Goal: Task Accomplishment & Management: Manage account settings

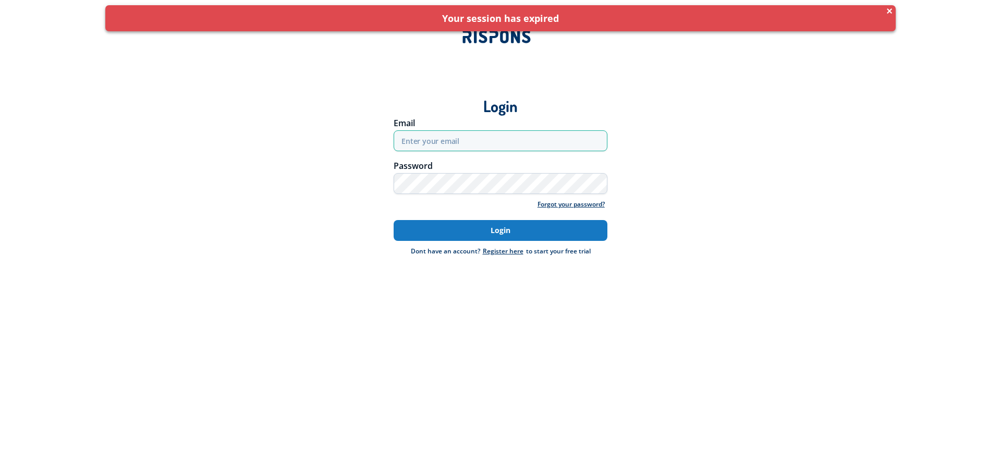
type input "[EMAIL_ADDRESS][DOMAIN_NAME]"
click at [502, 231] on button "Login" at bounding box center [501, 230] width 214 height 21
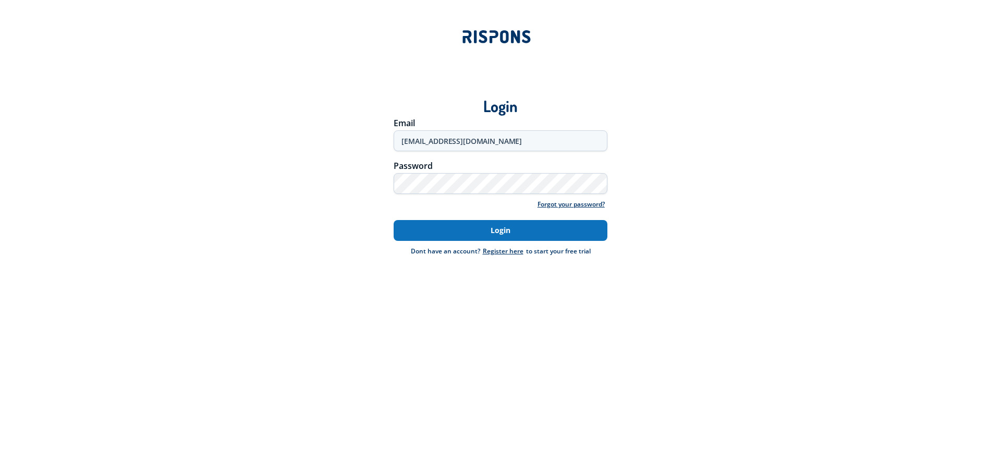
click at [505, 234] on button "Login" at bounding box center [501, 230] width 214 height 21
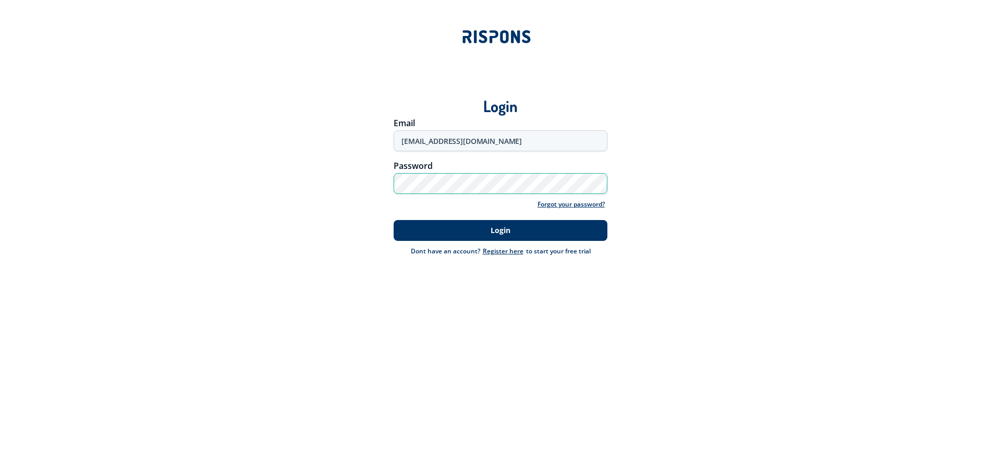
click at [391, 188] on div "Password" at bounding box center [500, 178] width 228 height 32
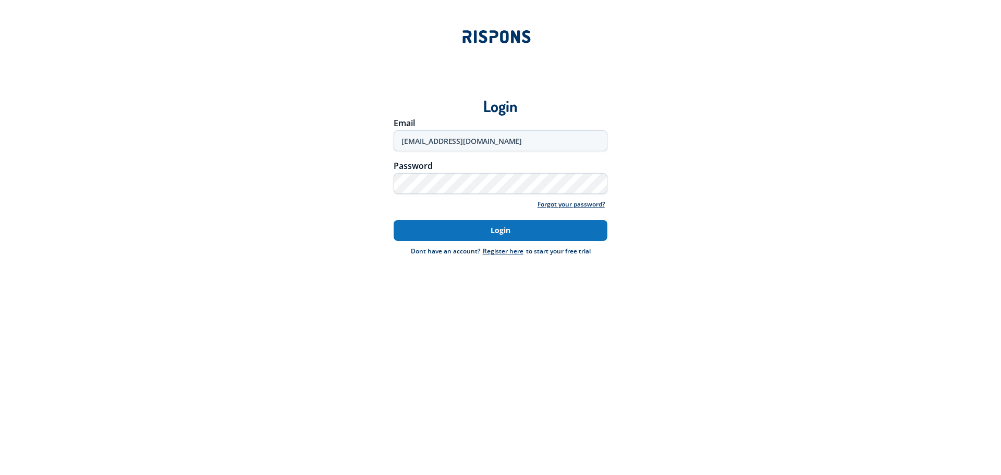
click at [412, 227] on button "Login" at bounding box center [501, 230] width 214 height 21
click at [513, 228] on button "Login" at bounding box center [501, 230] width 214 height 21
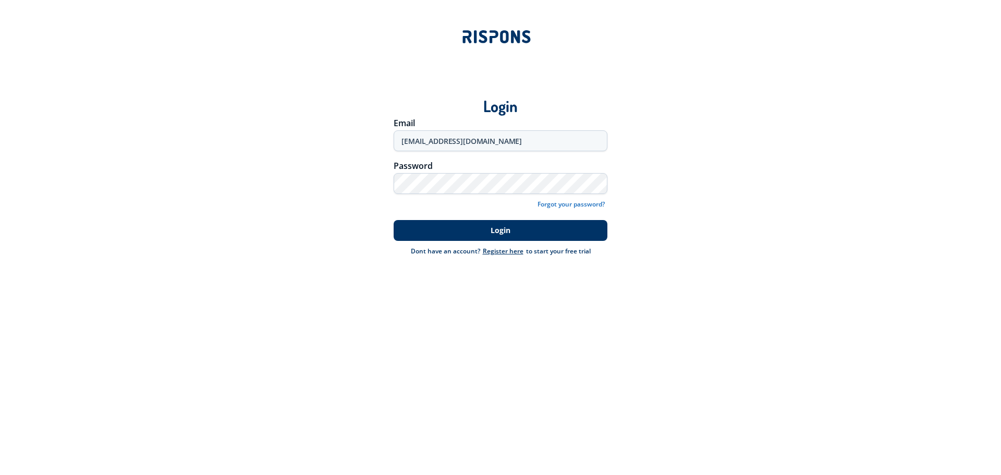
click at [576, 203] on link "Forgot your password?" at bounding box center [571, 204] width 72 height 10
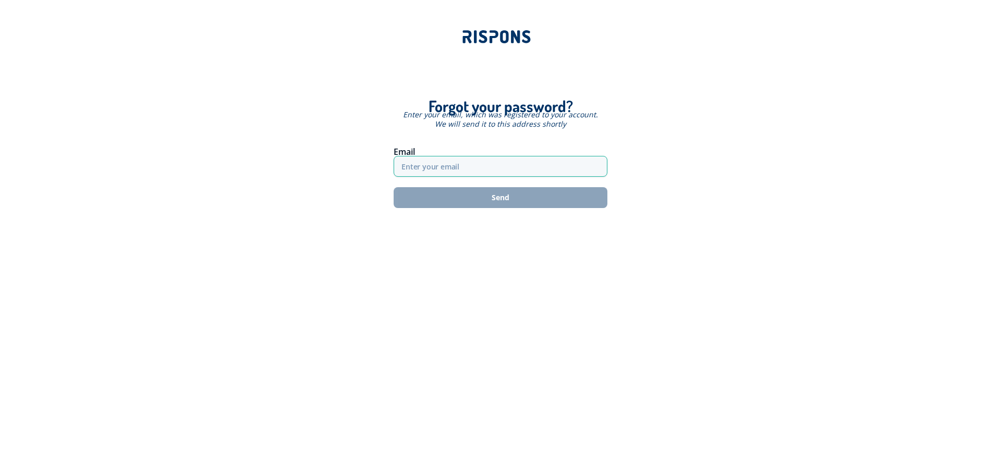
click at [462, 166] on input "text" at bounding box center [501, 166] width 214 height 21
type input "[EMAIL_ADDRESS][DOMAIN_NAME]"
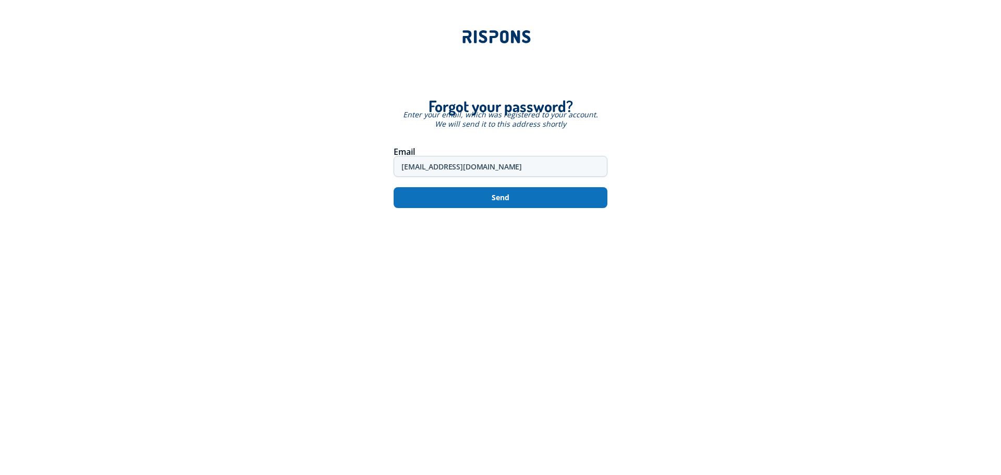
click at [497, 200] on button "Send" at bounding box center [501, 197] width 214 height 21
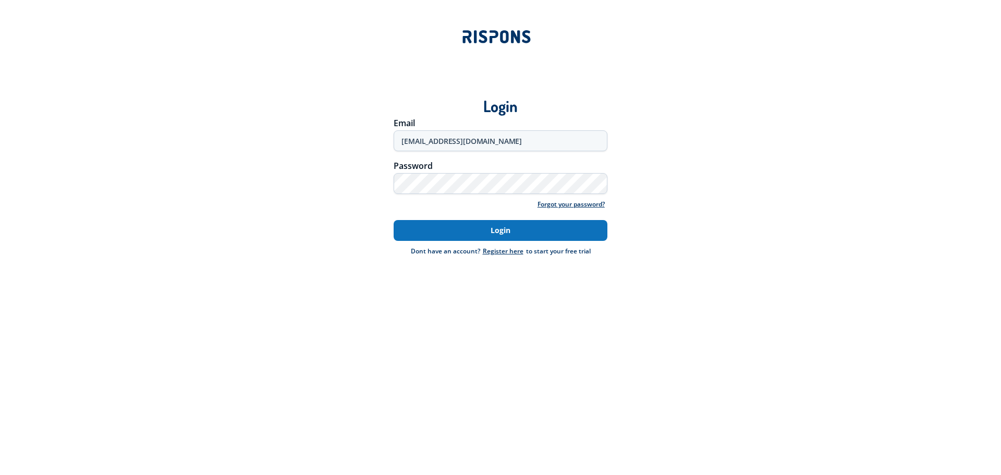
click at [487, 228] on button "Login" at bounding box center [501, 230] width 214 height 21
type input "[EMAIL_ADDRESS][DOMAIN_NAME]"
click at [502, 235] on button "Login" at bounding box center [501, 230] width 214 height 21
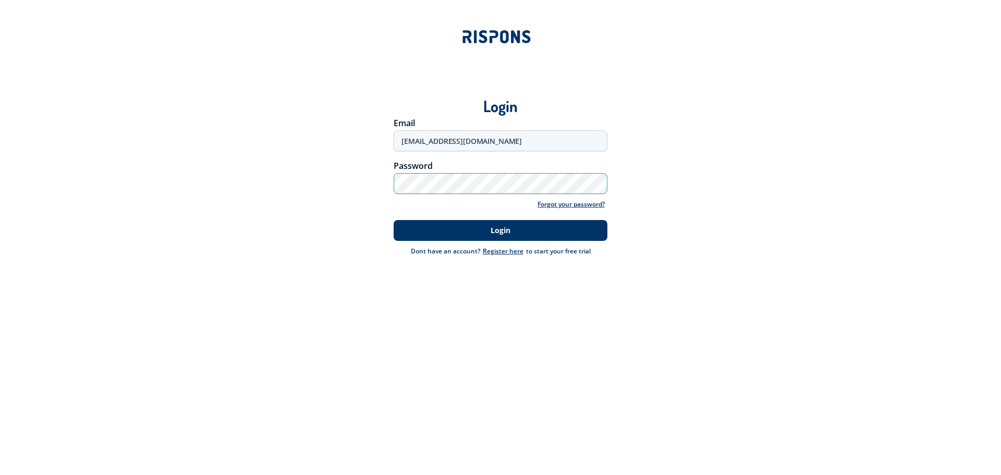
click at [382, 184] on div "Password" at bounding box center [501, 177] width 730 height 43
click at [390, 268] on div "Login Email amn@forbundet.dk Password Forgot your password? Login Dont have an …" at bounding box center [500, 172] width 1001 height 205
click at [335, 194] on div "Password" at bounding box center [501, 177] width 730 height 43
click at [394, 220] on button "Login" at bounding box center [501, 230] width 214 height 21
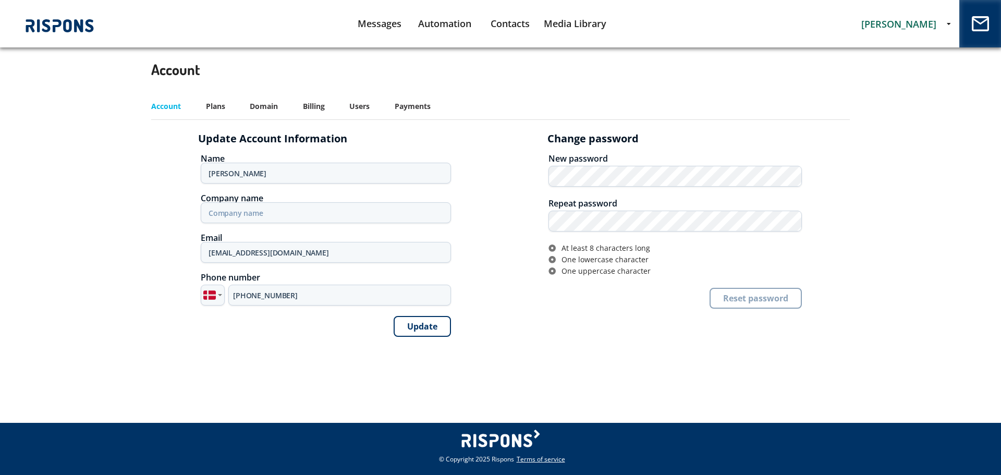
click at [875, 183] on div "account Log out Account Plans Domain Billing Users Payments Update Account Info…" at bounding box center [500, 197] width 751 height 304
